Goal: Find specific page/section: Find specific page/section

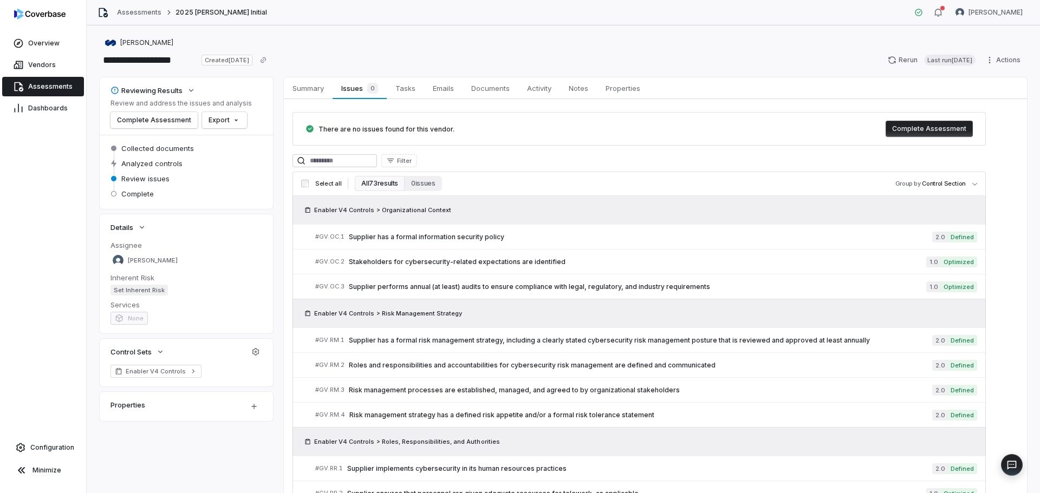
click at [29, 87] on span "Assessments" at bounding box center [50, 86] width 44 height 9
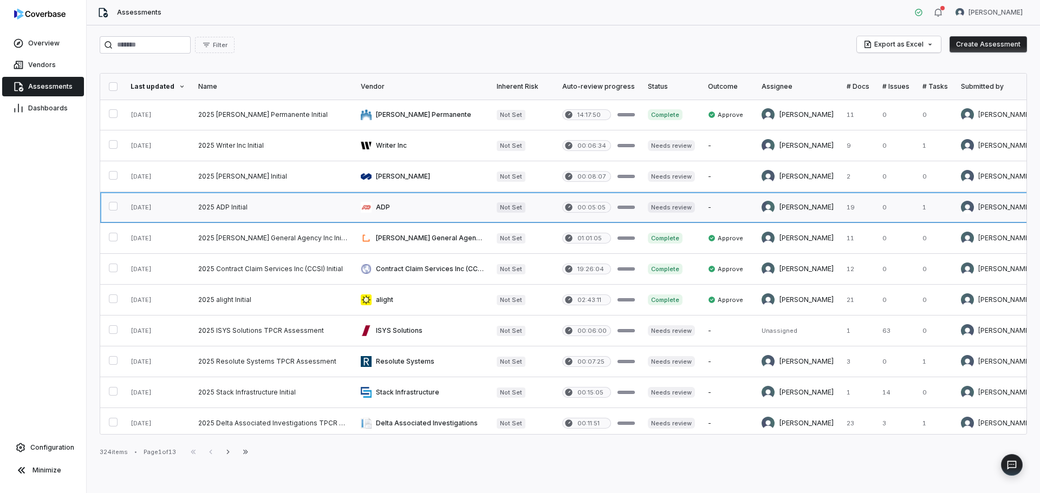
click at [251, 214] on link at bounding box center [273, 207] width 162 height 30
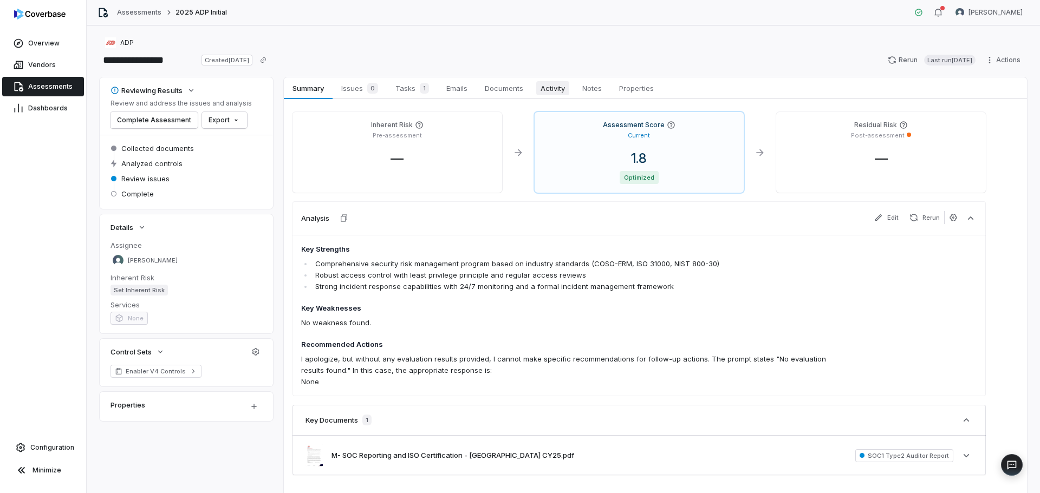
click at [562, 82] on span "Activity" at bounding box center [552, 88] width 33 height 14
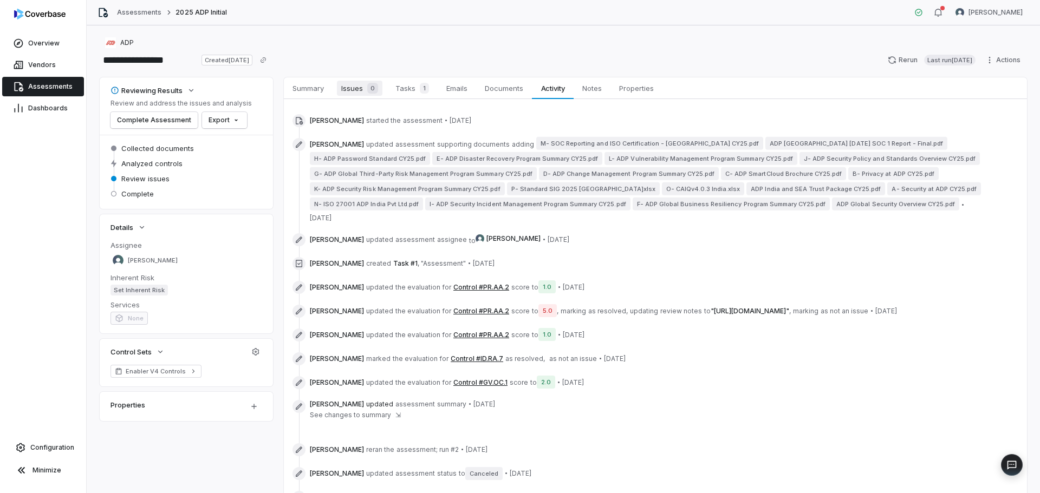
click at [365, 90] on div "0" at bounding box center [370, 88] width 15 height 11
